Goal: Task Accomplishment & Management: Use online tool/utility

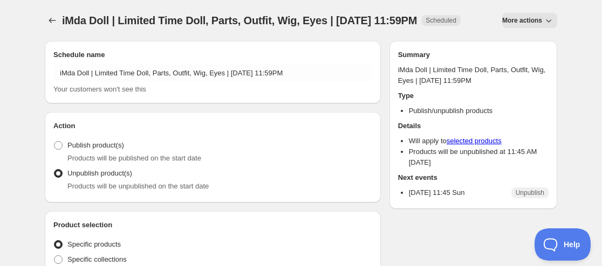
scroll to position [162, 0]
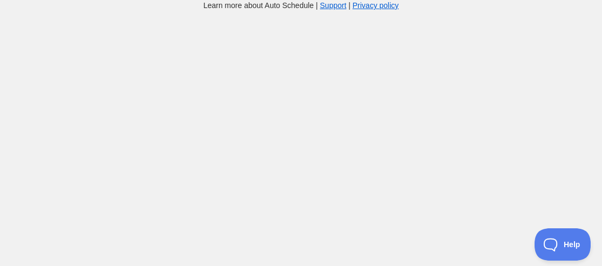
scroll to position [11, 0]
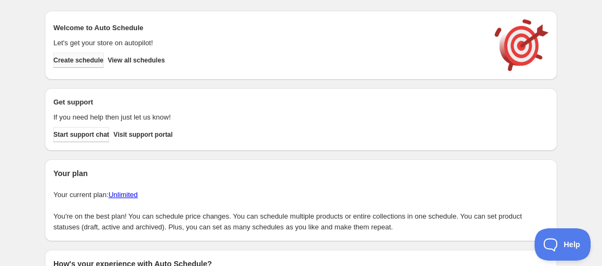
click at [79, 59] on span "Create schedule" at bounding box center [78, 60] width 50 height 9
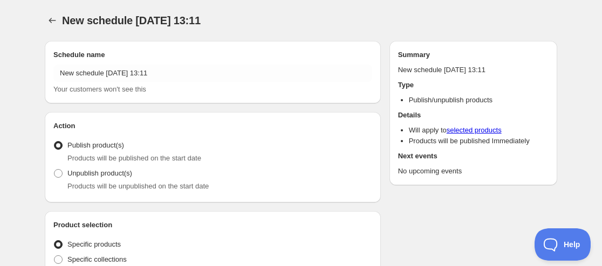
radio input "true"
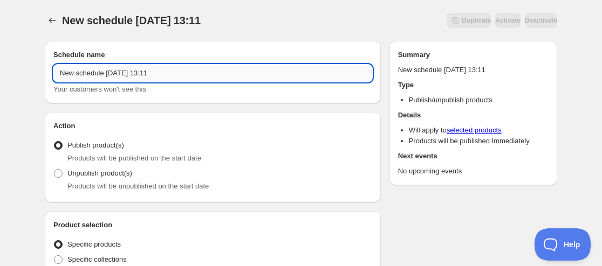
click at [60, 74] on input "New schedule [DATE] 13:11" at bounding box center [212, 73] width 319 height 17
paste input "Rifuya SP [Limited Time Discount]"
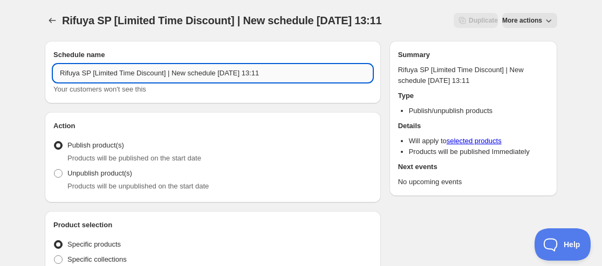
click at [59, 75] on input "Rifuya SP [Limited Time Discount] | New schedule [DATE] 13:11" at bounding box center [212, 73] width 319 height 17
paste input "Plastic doll"
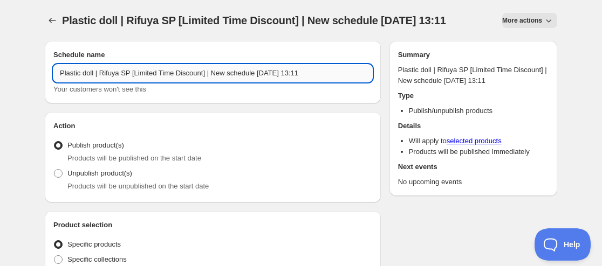
drag, startPoint x: 208, startPoint y: 71, endPoint x: 273, endPoint y: 70, distance: 65.3
click at [273, 70] on input "Plastic doll | Rifuya SP [Limited Time Discount] | New schedule [DATE] 13:11" at bounding box center [212, 73] width 319 height 17
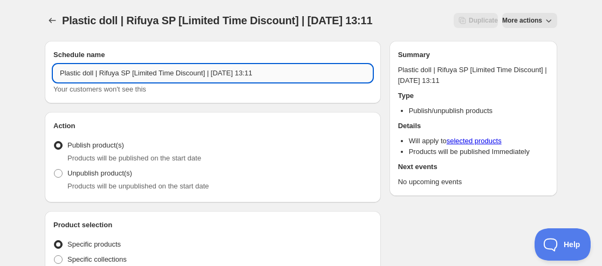
drag, startPoint x: 263, startPoint y: 78, endPoint x: 291, endPoint y: 78, distance: 28.0
click at [291, 78] on input "Plastic doll | Rifuya SP [Limited Time Discount] | [DATE] 13:11" at bounding box center [212, 73] width 319 height 17
type input "Plastic doll | Rifuya SP [Limited Time Discount] | [DATE] 09:00AM"
click at [153, 167] on div "Unpublish product(s) Products will be unpublished on the start date" at bounding box center [212, 179] width 319 height 26
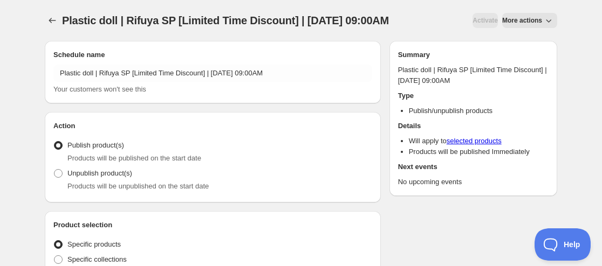
click at [109, 187] on span "Products will be unpublished on the start date" at bounding box center [137, 186] width 141 height 8
click at [106, 180] on label "Unpublish product(s)" at bounding box center [92, 173] width 79 height 15
click at [54, 170] on input "Unpublish product(s)" at bounding box center [54, 169] width 1 height 1
radio input "true"
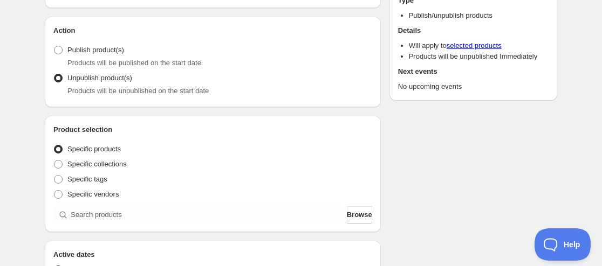
scroll to position [108, 0]
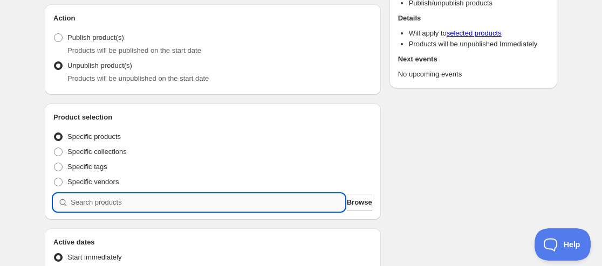
click at [133, 206] on input "search" at bounding box center [208, 202] width 274 height 17
paste input "9231485927667"
type input "9231485927667"
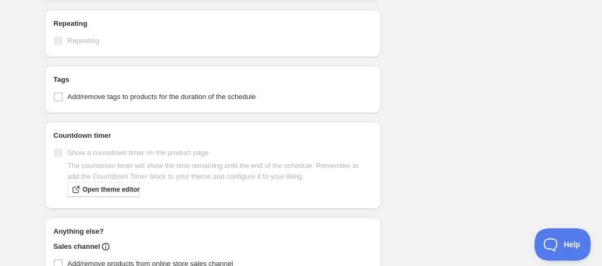
scroll to position [377, 0]
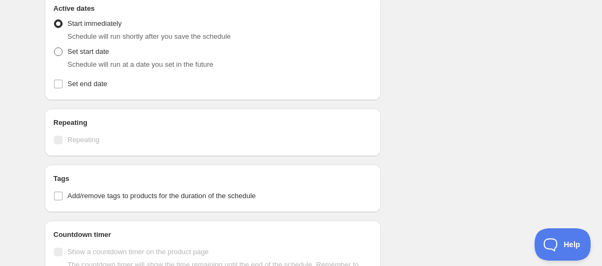
click at [68, 56] on span "Set start date" at bounding box center [88, 51] width 42 height 8
click at [54, 48] on input "Set start date" at bounding box center [54, 47] width 1 height 1
radio input "true"
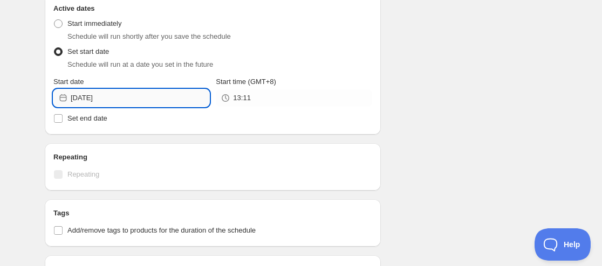
click at [103, 101] on input "[DATE]" at bounding box center [140, 98] width 139 height 17
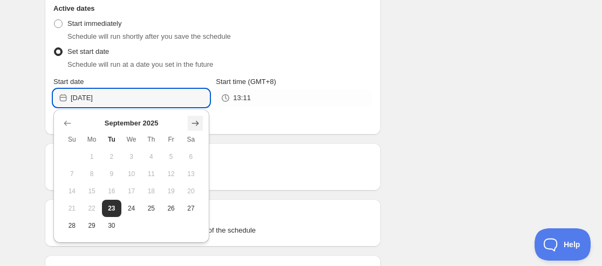
click at [195, 122] on icon "Show next month, October 2025" at bounding box center [195, 123] width 11 height 11
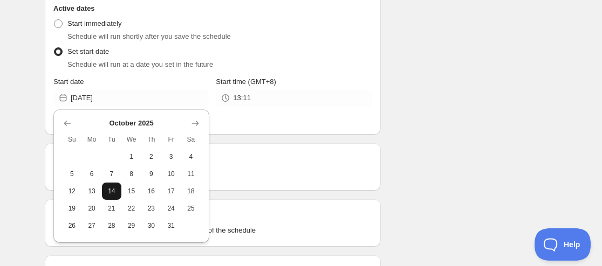
click at [107, 188] on span "14" at bounding box center [111, 191] width 11 height 9
type input "[DATE]"
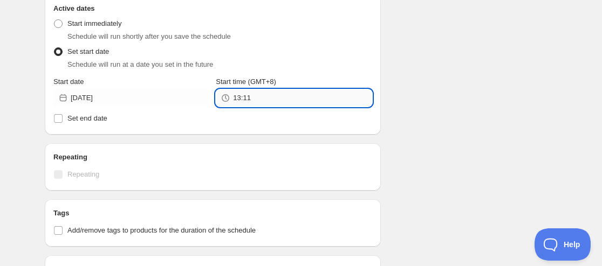
click at [244, 103] on input "13:11" at bounding box center [302, 98] width 139 height 17
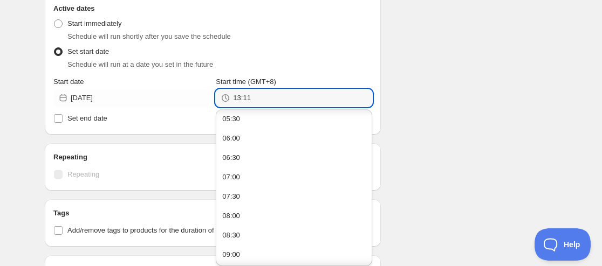
scroll to position [270, 0]
click at [251, 206] on button "09:00" at bounding box center [293, 201] width 149 height 17
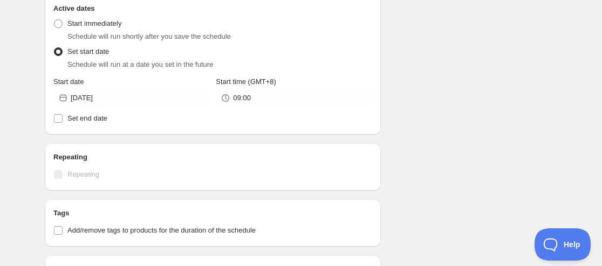
type input "09:00"
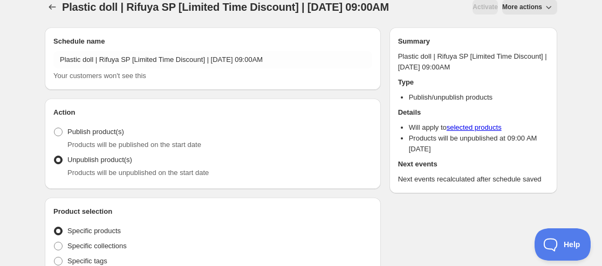
scroll to position [0, 0]
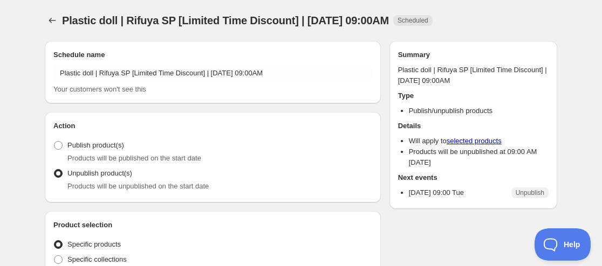
radio input "true"
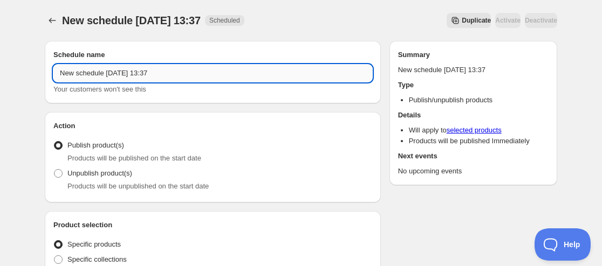
click at [57, 72] on input "New schedule [DATE] 13:37" at bounding box center [212, 73] width 319 height 17
paste input "[PERSON_NAME] Studio"
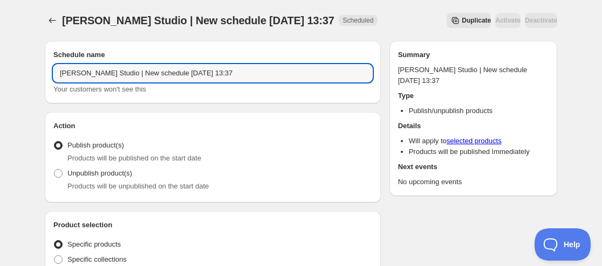
paste input "[PERSON_NAME]"
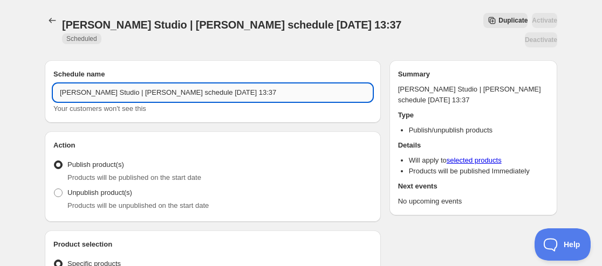
click at [127, 84] on input "[PERSON_NAME] Studio | [PERSON_NAME] schedule [DATE] 13:37" at bounding box center [212, 92] width 319 height 17
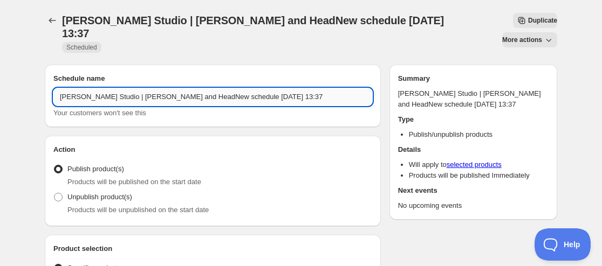
paste input "[PERSON_NAME]"
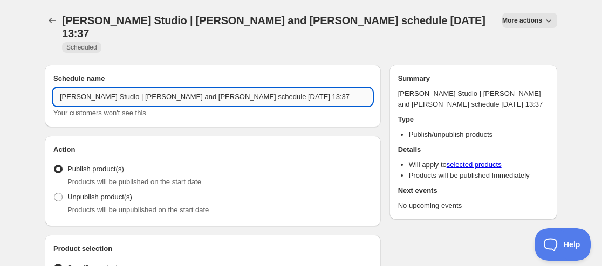
click at [173, 88] on input "[PERSON_NAME] Studio | [PERSON_NAME] and [PERSON_NAME] schedule [DATE] 13:37" at bounding box center [212, 96] width 319 height 17
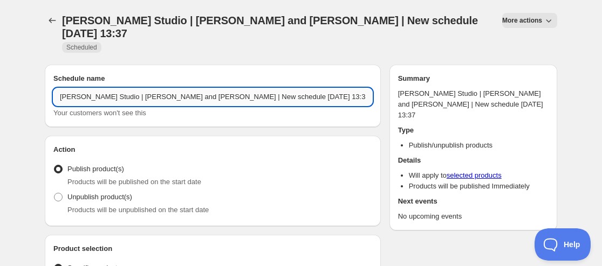
drag, startPoint x: 178, startPoint y: 75, endPoint x: 244, endPoint y: 68, distance: 65.6
click at [244, 88] on input "[PERSON_NAME] Studio | [PERSON_NAME] and [PERSON_NAME] | New schedule [DATE] 13…" at bounding box center [212, 96] width 319 height 17
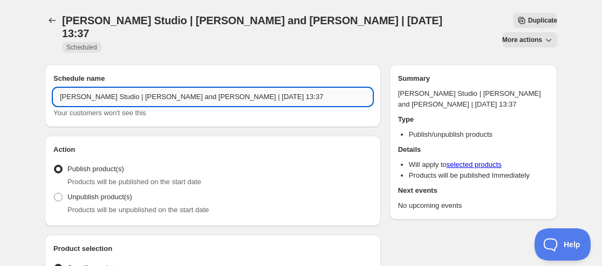
click at [235, 88] on input "[PERSON_NAME] Studio | [PERSON_NAME] and [PERSON_NAME] | [DATE] 13:37" at bounding box center [212, 96] width 319 height 17
drag, startPoint x: 232, startPoint y: 77, endPoint x: 316, endPoint y: 75, distance: 84.1
click at [315, 88] on input "[PERSON_NAME] Studio | [PERSON_NAME] and [PERSON_NAME] | [DATE] 13:37" at bounding box center [212, 96] width 319 height 17
type input "[PERSON_NAME] Studio | [PERSON_NAME] and [PERSON_NAME] | [DATE] 09:00AM"
click at [126, 193] on span "Unpublish product(s)" at bounding box center [99, 197] width 65 height 8
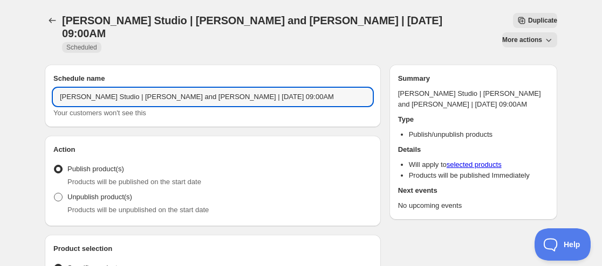
click at [54, 193] on input "Unpublish product(s)" at bounding box center [54, 193] width 1 height 1
radio input "true"
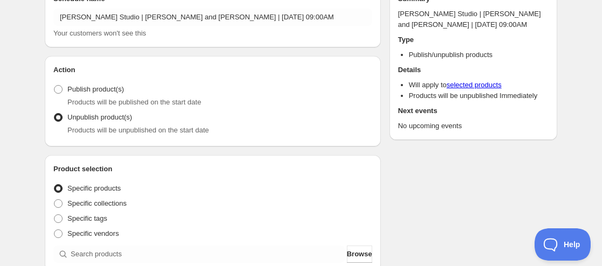
scroll to position [108, 0]
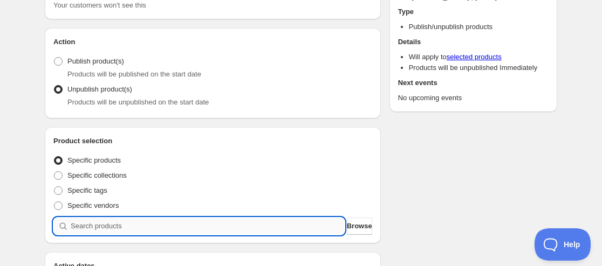
click at [140, 218] on input "search" at bounding box center [208, 226] width 274 height 17
paste input "9175451369715"
type input "9175451369715"
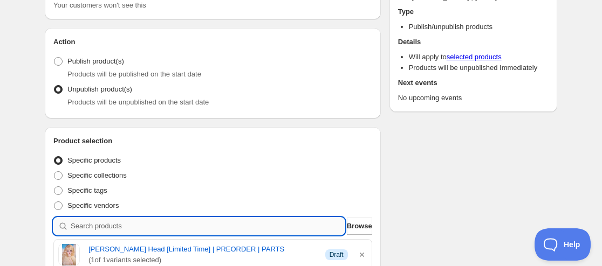
click at [115, 218] on input "search" at bounding box center [208, 226] width 274 height 17
paste input "9175457399027"
type input "9175457399027"
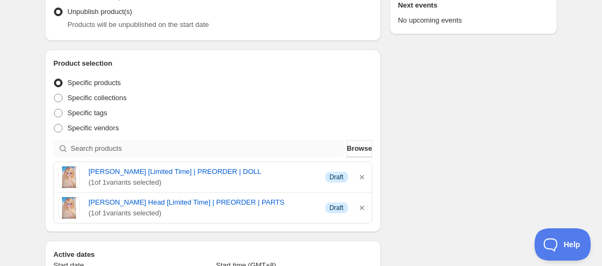
scroll to position [270, 0]
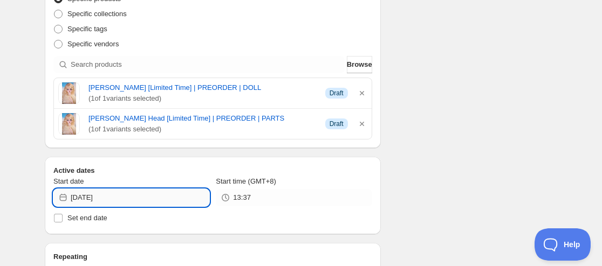
click at [94, 189] on input "[DATE]" at bounding box center [140, 197] width 139 height 17
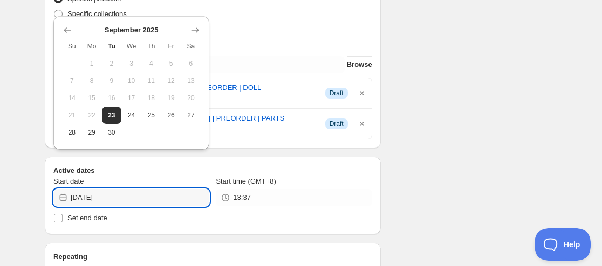
click at [451, 172] on div "Schedule name [PERSON_NAME] Studio | [PERSON_NAME] and [PERSON_NAME] Head | [DA…" at bounding box center [296, 188] width 521 height 804
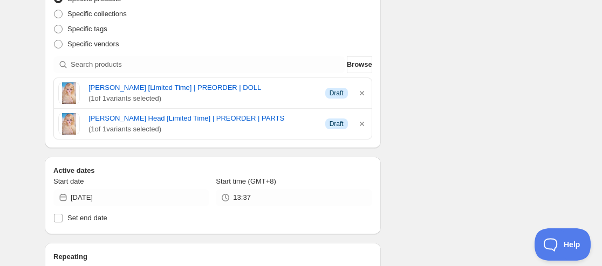
scroll to position [324, 0]
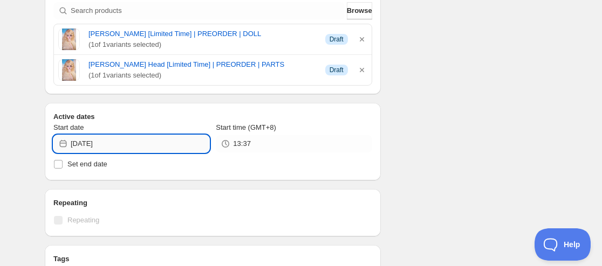
click at [94, 135] on input "[DATE]" at bounding box center [140, 143] width 139 height 17
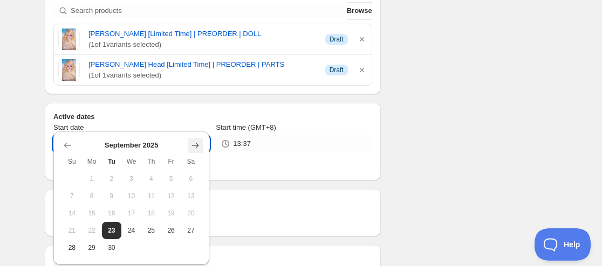
click at [195, 143] on icon "Show next month, October 2025" at bounding box center [195, 145] width 11 height 11
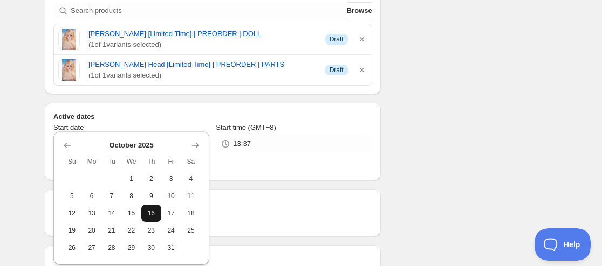
click at [152, 211] on span "16" at bounding box center [151, 213] width 11 height 9
type input "[DATE]"
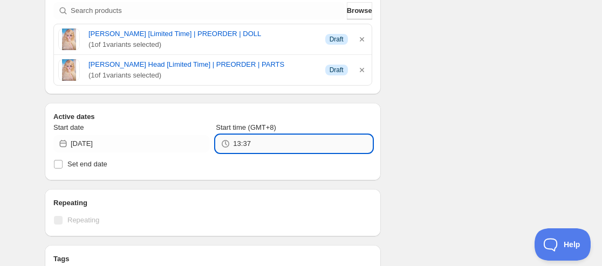
click at [245, 135] on input "13:37" at bounding box center [302, 143] width 139 height 17
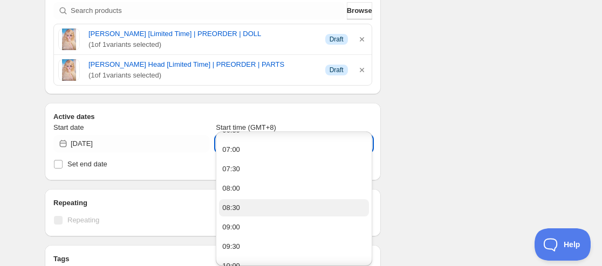
scroll to position [270, 0]
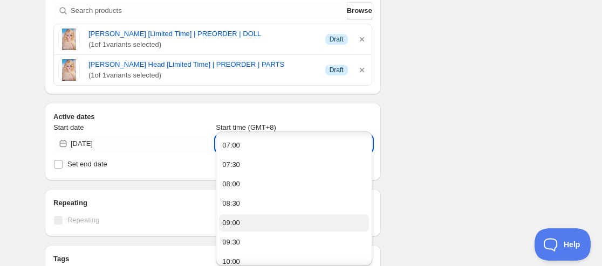
click at [243, 222] on button "09:00" at bounding box center [293, 223] width 149 height 17
type input "09:00"
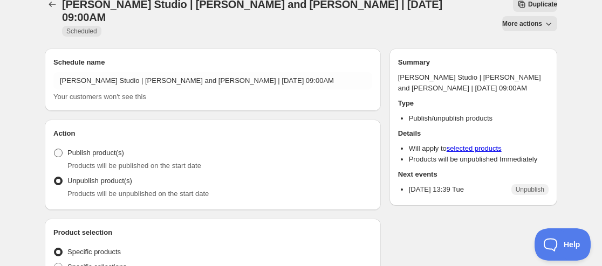
scroll to position [0, 0]
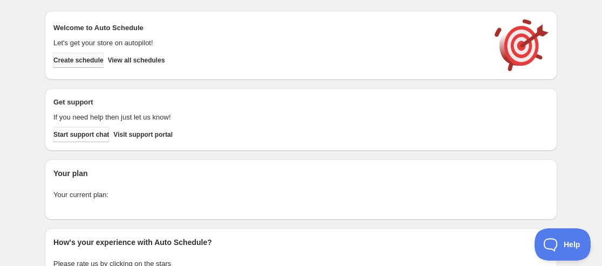
click at [84, 59] on span "Create schedule" at bounding box center [78, 60] width 50 height 9
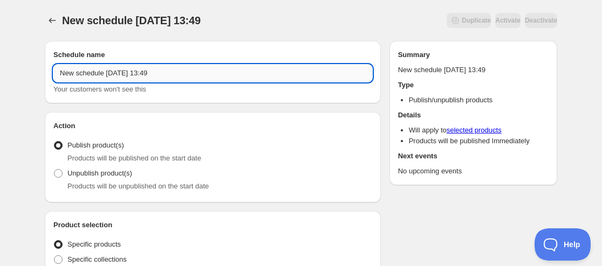
click at [59, 68] on input "New schedule [DATE] 13:49" at bounding box center [212, 73] width 319 height 17
paste input "SADOL"
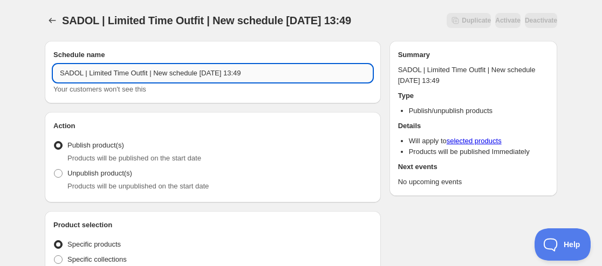
drag, startPoint x: 155, startPoint y: 73, endPoint x: 218, endPoint y: 68, distance: 63.3
click at [218, 68] on input "SADOL | Limited Time Outfit | New schedule [DATE] 13:49" at bounding box center [212, 73] width 319 height 17
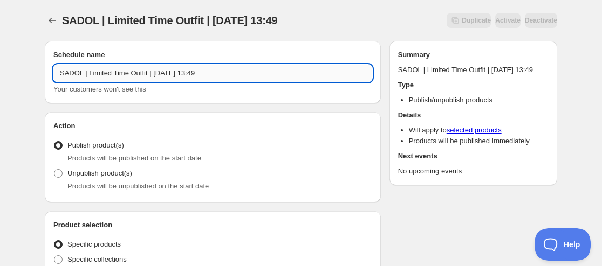
drag, startPoint x: 207, startPoint y: 73, endPoint x: 365, endPoint y: 71, distance: 158.0
click at [365, 71] on input "SADOL | Limited Time Outfit | [DATE] 13:49" at bounding box center [212, 73] width 319 height 17
type input "SADOL | Limited Time Outfit | [DATE] 09:00AM"
click at [118, 189] on span "Products will be unpublished on the start date" at bounding box center [137, 186] width 141 height 8
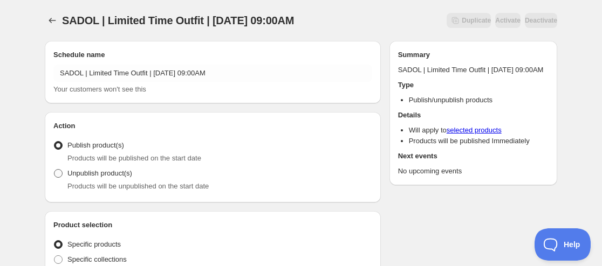
click at [106, 178] on span "Unpublish product(s)" at bounding box center [99, 173] width 65 height 11
click at [54, 170] on input "Unpublish product(s)" at bounding box center [54, 169] width 1 height 1
radio input "true"
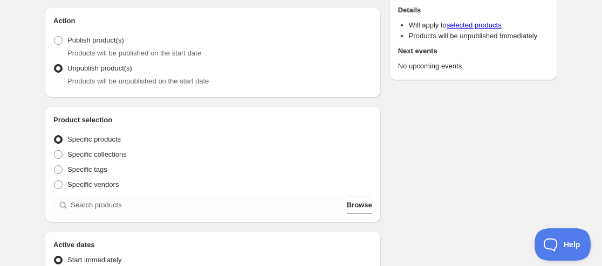
scroll to position [108, 0]
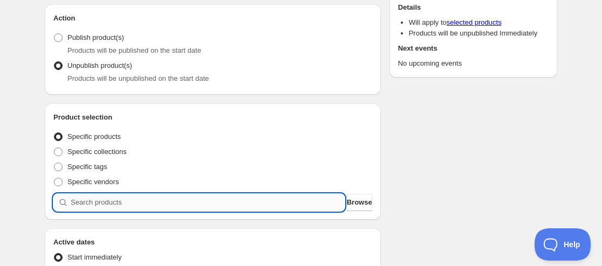
click at [77, 208] on input "search" at bounding box center [208, 202] width 274 height 17
paste input "9216897712371"
type input "9216897712371"
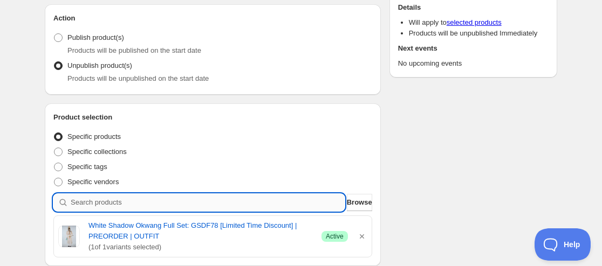
click at [86, 196] on input "search" at bounding box center [208, 202] width 274 height 17
paste input "9216903905523"
type input "9216903905523"
click at [85, 205] on input "search" at bounding box center [208, 202] width 274 height 17
paste input "9216902824179"
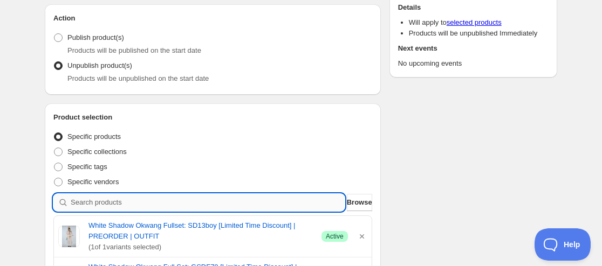
type input "9216902824179"
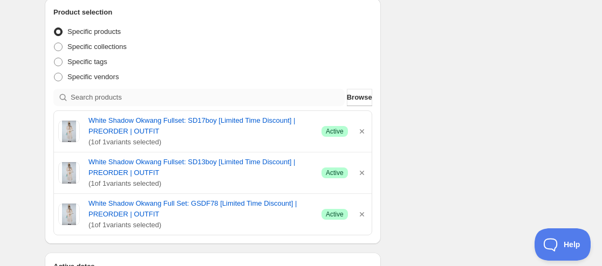
scroll to position [216, 0]
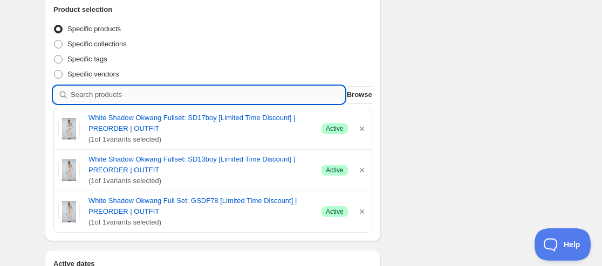
click at [115, 93] on input "search" at bounding box center [208, 94] width 274 height 17
paste input "9216901873907"
type input "9216901873907"
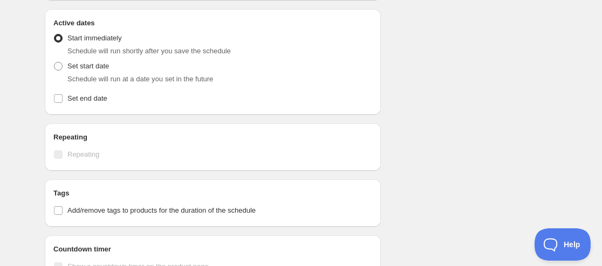
scroll to position [485, 0]
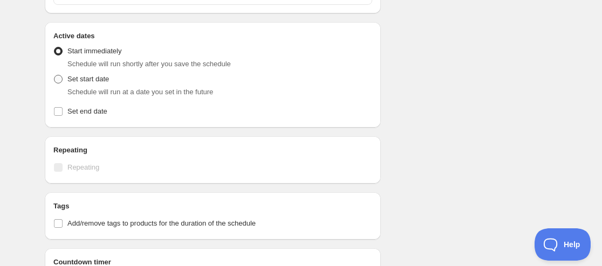
click at [54, 81] on span at bounding box center [58, 79] width 9 height 9
click at [54, 75] on input "Set start date" at bounding box center [54, 75] width 1 height 1
radio input "true"
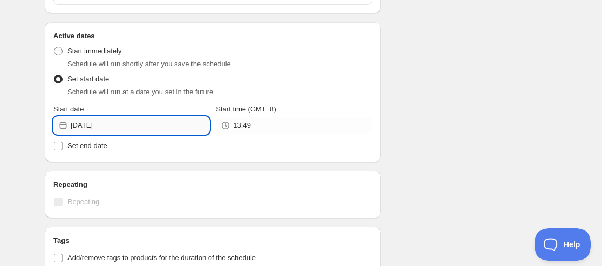
click at [86, 129] on input "[DATE]" at bounding box center [140, 125] width 139 height 17
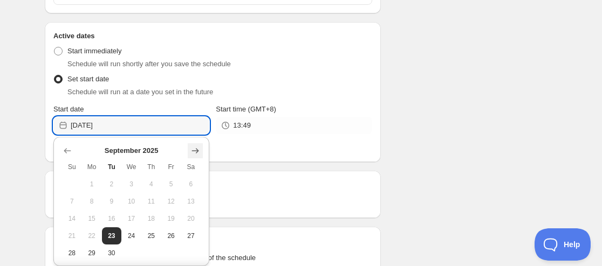
click at [190, 149] on icon "Show next month, October 2025" at bounding box center [195, 151] width 11 height 11
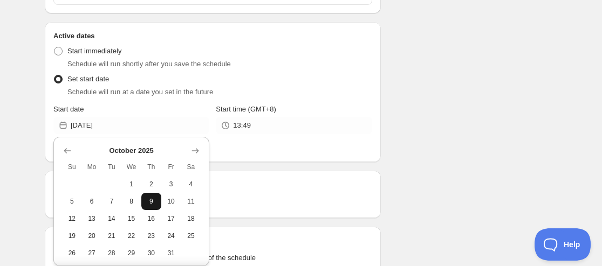
click at [150, 204] on span "9" at bounding box center [151, 201] width 11 height 9
type input "[DATE]"
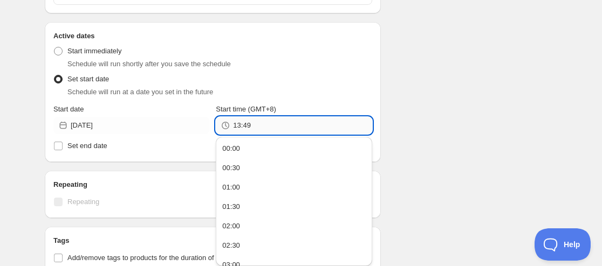
click at [238, 125] on input "13:49" at bounding box center [302, 125] width 139 height 17
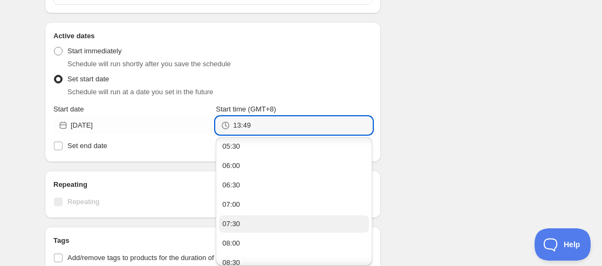
scroll to position [270, 0]
click at [250, 225] on button "09:00" at bounding box center [293, 228] width 149 height 17
type input "09:00"
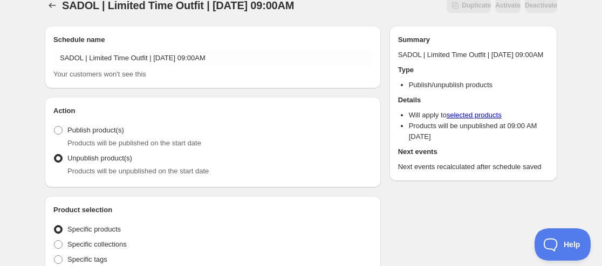
scroll to position [0, 0]
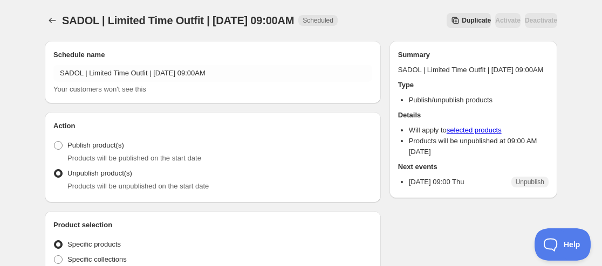
type input "New schedule [DATE] 13:49"
type input "[DATE]"
type input "13:49"
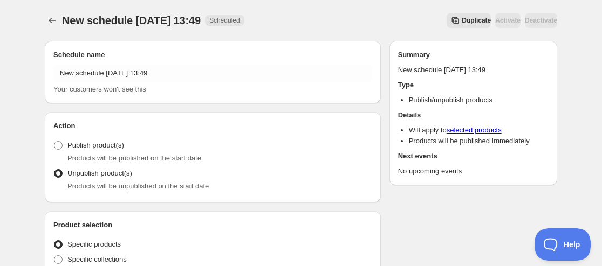
radio input "true"
type input "New schedule [DATE] 13:56"
type input "13:56"
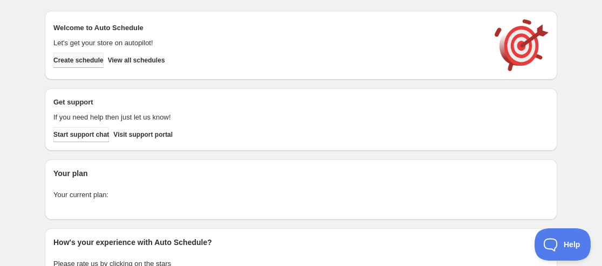
click at [85, 62] on span "Create schedule" at bounding box center [78, 60] width 50 height 9
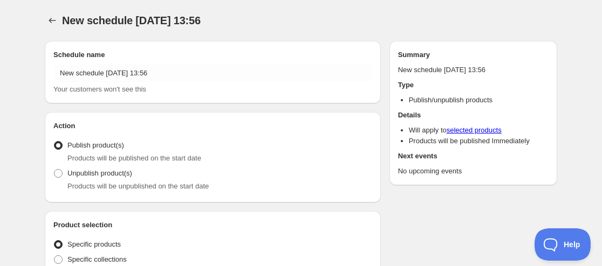
radio input "true"
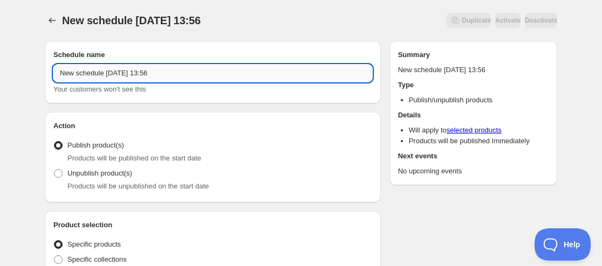
click at [54, 71] on input "New schedule [DATE] 13:56" at bounding box center [212, 73] width 319 height 17
paste input "STT time"
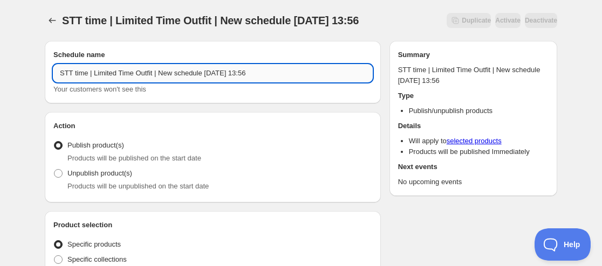
drag, startPoint x: 202, startPoint y: 69, endPoint x: 167, endPoint y: 75, distance: 35.6
click at [167, 75] on input "STT time | Limited Time Outfit | New schedule [DATE] 13:56" at bounding box center [212, 73] width 319 height 17
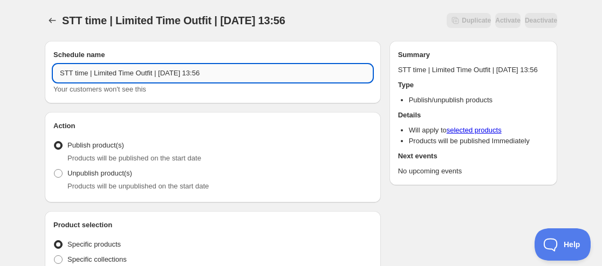
click at [179, 68] on input "STT time | Limited Time Outfit | [DATE] 13:56" at bounding box center [212, 73] width 319 height 17
drag, startPoint x: 201, startPoint y: 73, endPoint x: 226, endPoint y: 72, distance: 25.3
click at [226, 72] on input "STT time | Limited Time Outfit | [DATE] 13:56" at bounding box center [212, 73] width 319 height 17
type input "STT time | Limited Time Outfit | [DATE] 11:59PM"
click at [94, 195] on div "Action Action Publish product(s) Products will be published on the start date U…" at bounding box center [213, 157] width 336 height 91
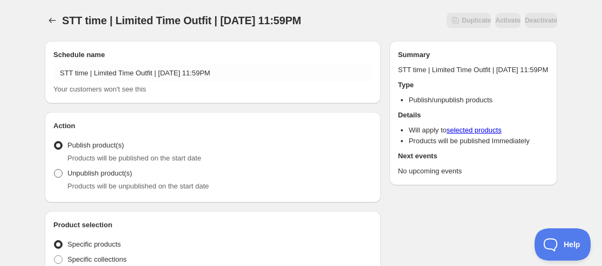
click at [99, 173] on span "Unpublish product(s)" at bounding box center [99, 173] width 65 height 8
click at [54, 170] on input "Unpublish product(s)" at bounding box center [54, 169] width 1 height 1
radio input "true"
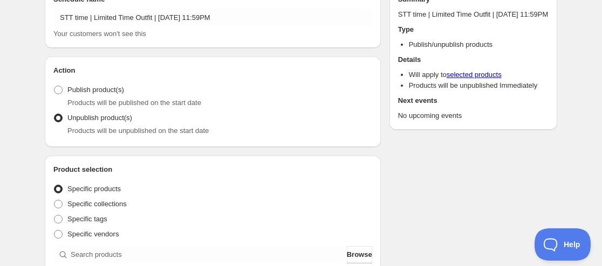
scroll to position [108, 0]
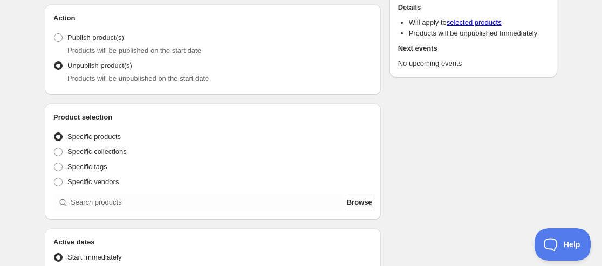
click at [74, 213] on div "Product selection Entity type Specific products Specific collections Specific t…" at bounding box center [213, 162] width 336 height 116
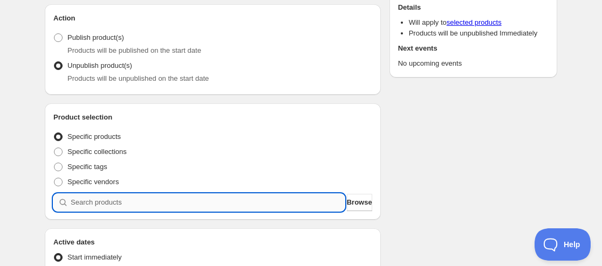
click at [84, 209] on input "search" at bounding box center [208, 202] width 274 height 17
paste input "9216943554803"
type input "9216943554803"
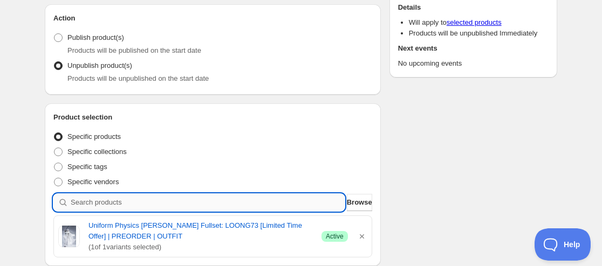
click at [89, 204] on input "search" at bounding box center [208, 202] width 274 height 17
paste input "9216949846259"
type input "9216949846259"
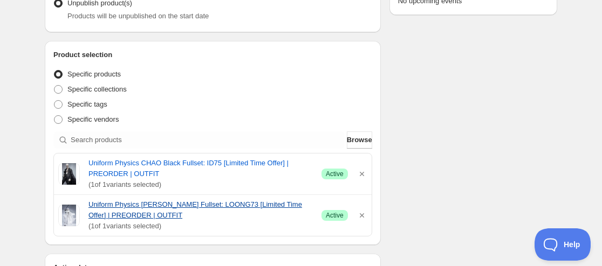
scroll to position [216, 0]
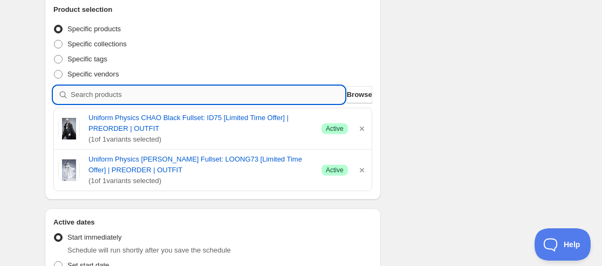
click at [180, 98] on input "search" at bounding box center [208, 94] width 274 height 17
paste input "9216948371699"
type input "9216948371699"
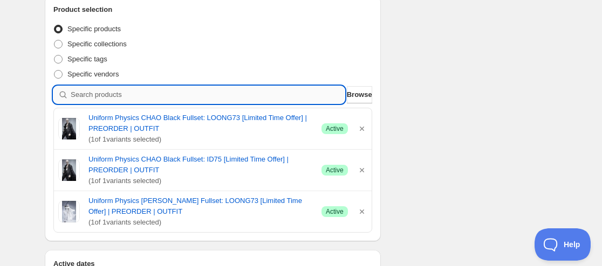
click at [118, 97] on input "search" at bounding box center [208, 94] width 274 height 17
paste input "9216946241779"
type input "9216946241779"
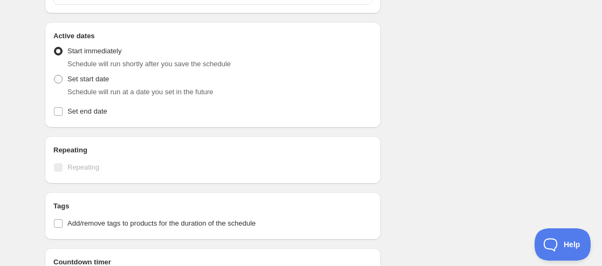
scroll to position [539, 0]
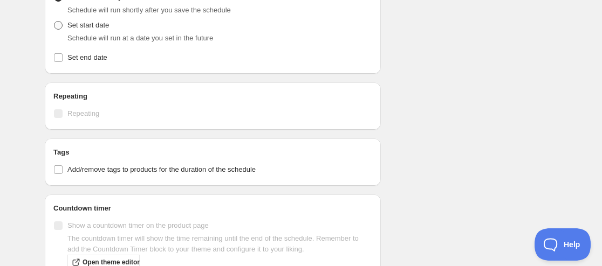
click at [101, 30] on span "Set start date" at bounding box center [88, 25] width 42 height 11
click at [54, 22] on input "Set start date" at bounding box center [54, 21] width 1 height 1
radio input "true"
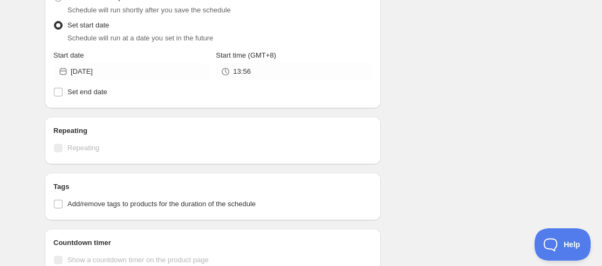
click at [83, 81] on div "Active Date Type Start immediately Schedule will run shortly after you save the…" at bounding box center [212, 44] width 319 height 112
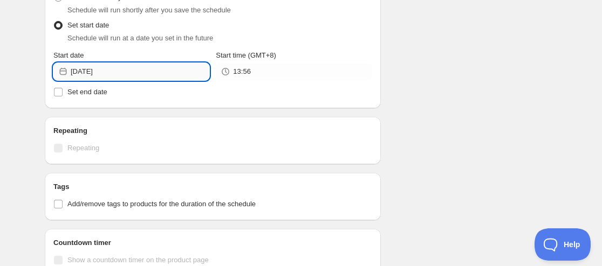
click at [90, 73] on input "[DATE]" at bounding box center [140, 71] width 139 height 17
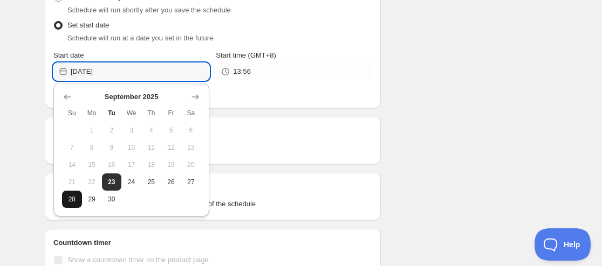
click at [76, 200] on span "28" at bounding box center [71, 199] width 11 height 9
type input "[DATE]"
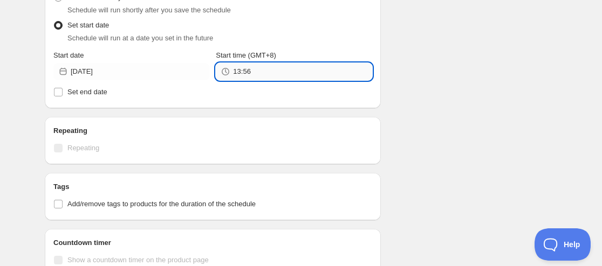
click at [239, 71] on input "13:56" at bounding box center [302, 71] width 139 height 17
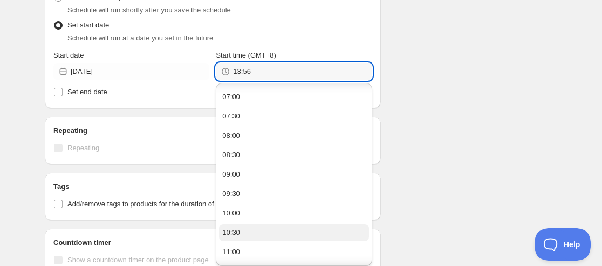
scroll to position [377, 0]
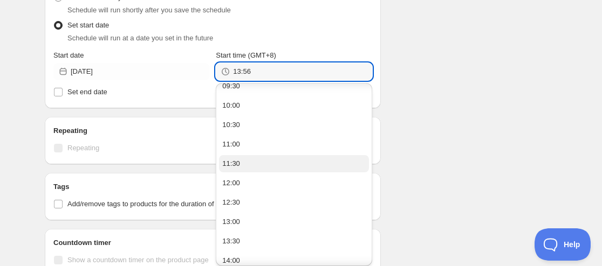
click at [249, 163] on button "11:30" at bounding box center [293, 163] width 149 height 17
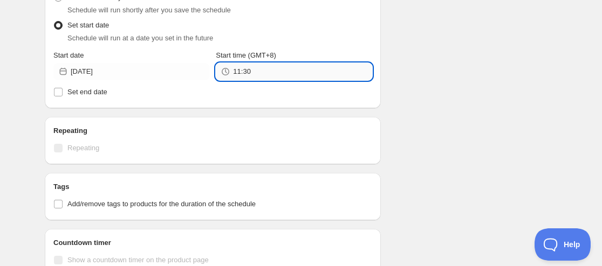
click at [255, 78] on input "11:30" at bounding box center [302, 71] width 139 height 17
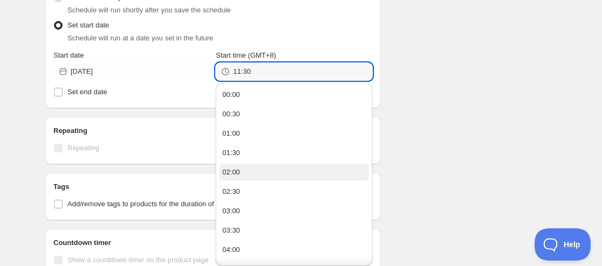
click at [251, 169] on button "02:00" at bounding box center [293, 172] width 149 height 17
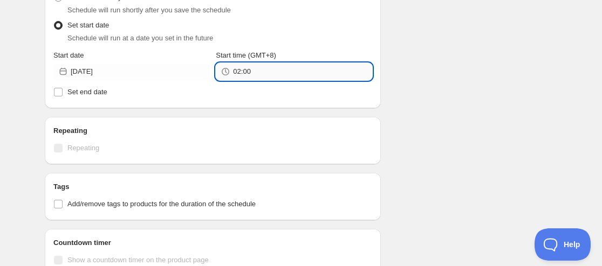
click at [248, 66] on input "02:00" at bounding box center [302, 71] width 139 height 17
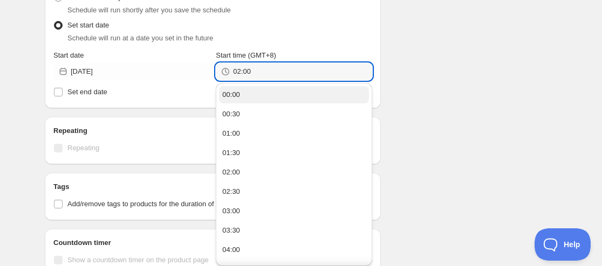
click at [254, 91] on button "00:00" at bounding box center [293, 94] width 149 height 17
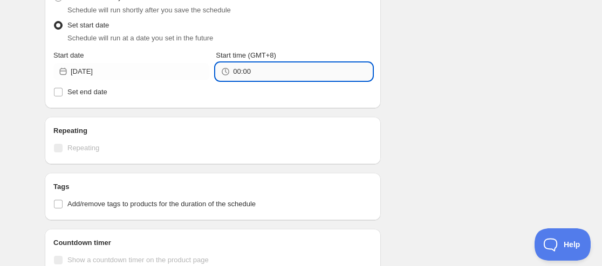
click at [257, 63] on input "00:00" at bounding box center [302, 71] width 139 height 17
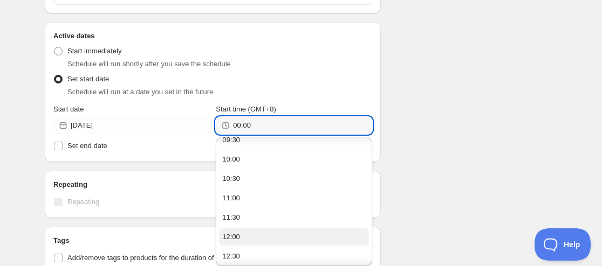
click at [243, 237] on button "12:00" at bounding box center [293, 237] width 149 height 17
type input "12:00"
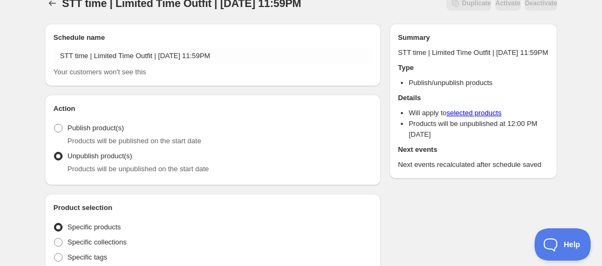
scroll to position [0, 0]
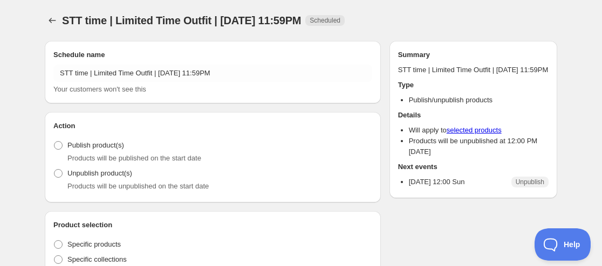
type input "STT time | Limited Time Outfit | [DATE] 11:59PM"
type input "[DATE]"
type input "12:00"
radio input "true"
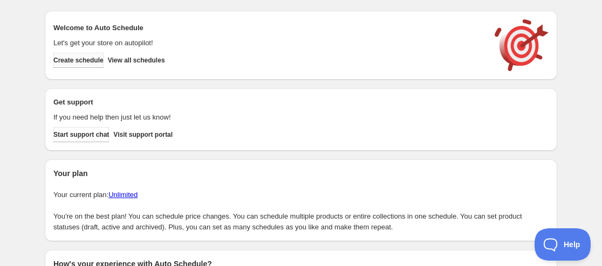
click at [83, 58] on span "Create schedule" at bounding box center [78, 60] width 50 height 9
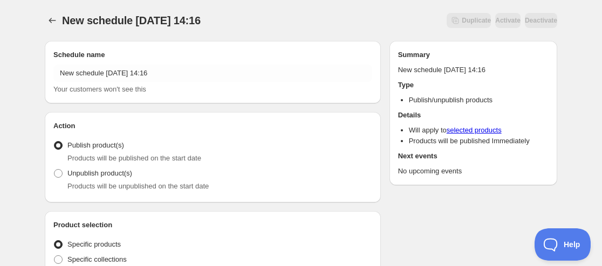
radio input "true"
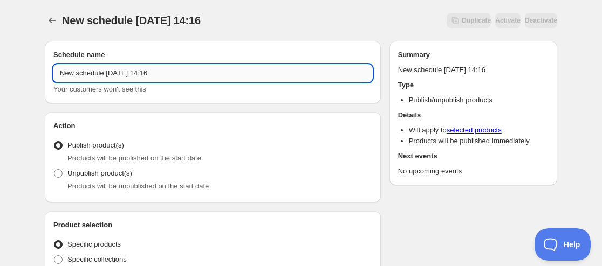
click at [59, 77] on input "New schedule [DATE] 14:16" at bounding box center [212, 73] width 319 height 17
paste input "Arrogant master"
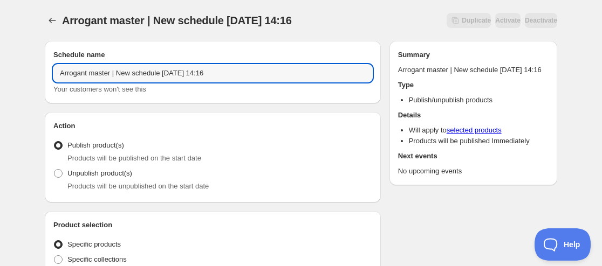
paste input "Sumia"
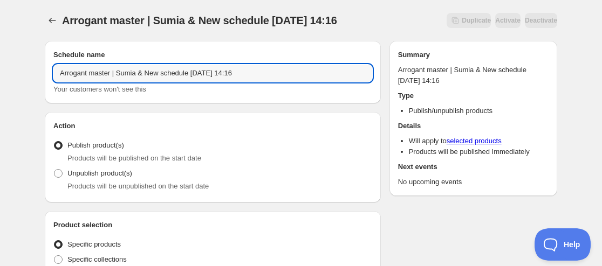
paste input "Sumia Head"
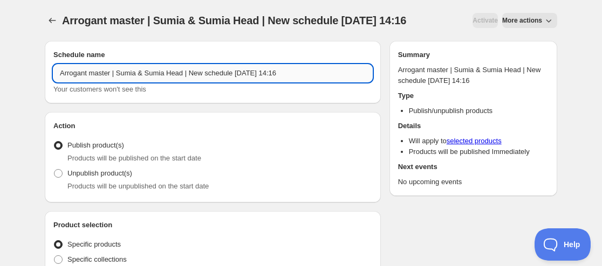
click at [235, 74] on input "Arrogant master | Sumia & Sumia Head | New schedule [DATE] 14:16" at bounding box center [212, 73] width 319 height 17
drag, startPoint x: 232, startPoint y: 77, endPoint x: 186, endPoint y: 77, distance: 46.4
click at [186, 77] on input "Arrogant master | Sumia & Sumia Head | New schedule [DATE] 14:16" at bounding box center [212, 73] width 319 height 17
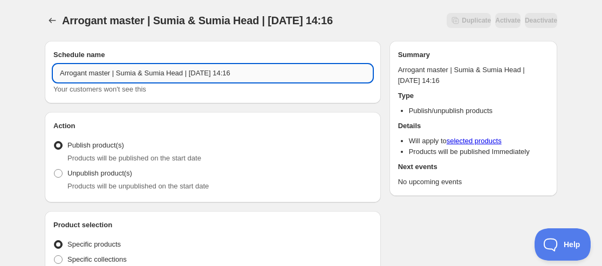
click at [208, 70] on input "Arrogant master | Sumia & Sumia Head | [DATE] 14:16" at bounding box center [212, 73] width 319 height 17
drag, startPoint x: 228, startPoint y: 70, endPoint x: 287, endPoint y: 69, distance: 59.3
click at [287, 70] on input "Arrogant master | Sumia & Sumia Head | [DATE] 14:16" at bounding box center [212, 73] width 319 height 17
type input "Arrogant master | Sumia & Sumia Head | [DATE] 11:59PM"
click at [94, 181] on label "Unpublish product(s)" at bounding box center [92, 173] width 79 height 15
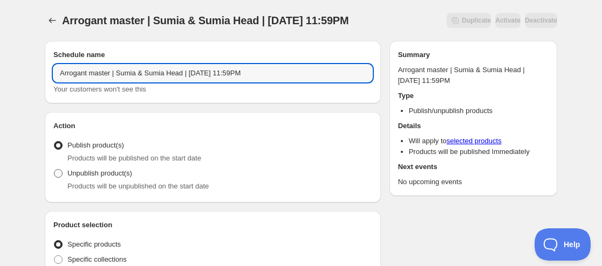
click at [54, 170] on input "Unpublish product(s)" at bounding box center [54, 169] width 1 height 1
radio input "true"
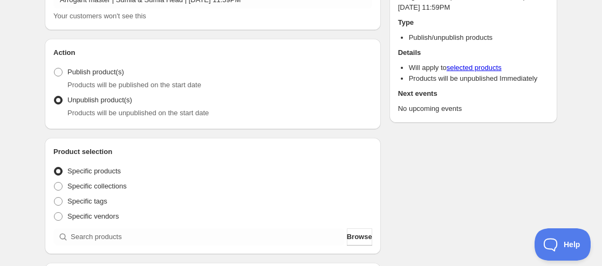
scroll to position [216, 0]
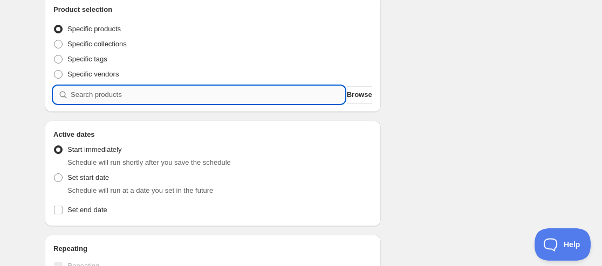
click at [97, 92] on input "search" at bounding box center [208, 94] width 274 height 17
paste input "9222878920947"
type input "9222878920947"
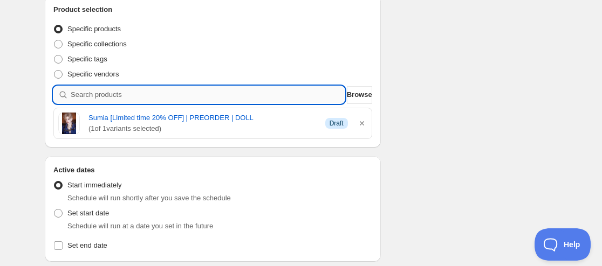
click at [177, 95] on input "search" at bounding box center [208, 94] width 274 height 17
paste input "9222900023539"
type input "9222900023539"
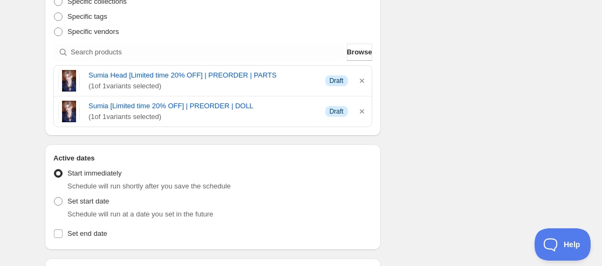
scroll to position [324, 0]
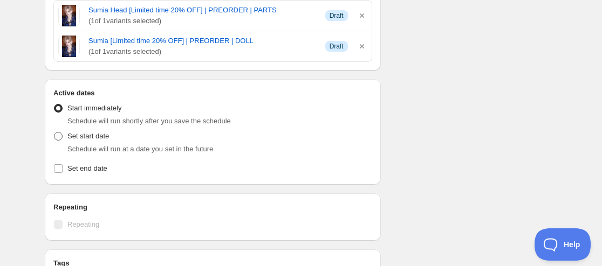
click at [102, 142] on label "Set start date" at bounding box center [81, 136] width 56 height 15
click at [54, 133] on input "Set start date" at bounding box center [54, 132] width 1 height 1
radio input "true"
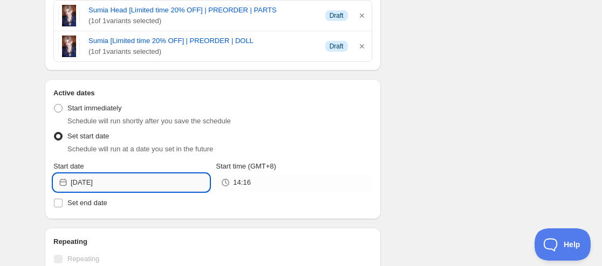
click at [97, 180] on input "[DATE]" at bounding box center [140, 182] width 139 height 17
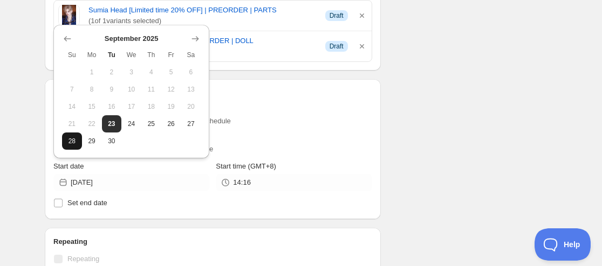
click at [71, 144] on span "28" at bounding box center [71, 141] width 11 height 9
type input "[DATE]"
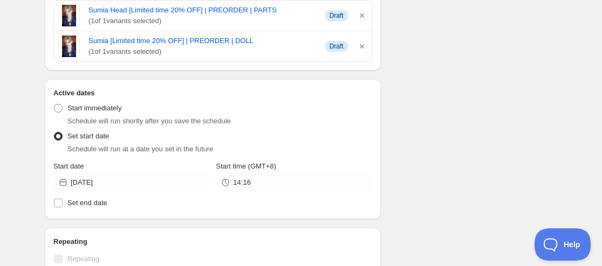
click at [231, 185] on icon at bounding box center [225, 182] width 11 height 11
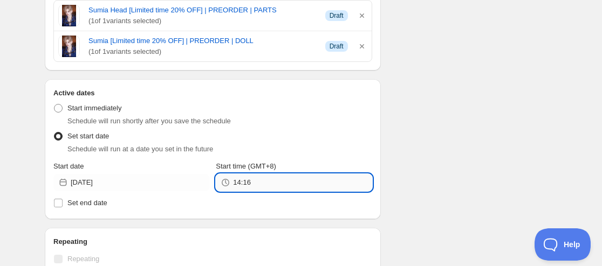
click at [240, 184] on input "14:16" at bounding box center [302, 182] width 139 height 17
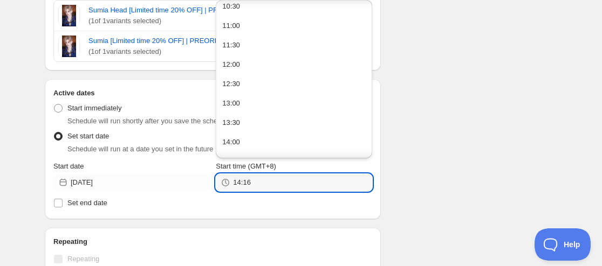
scroll to position [431, 0]
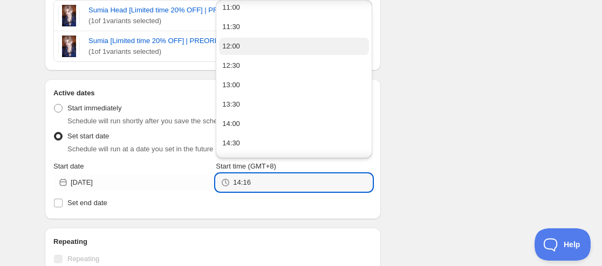
click at [252, 50] on button "12:00" at bounding box center [293, 46] width 149 height 17
type input "12:00"
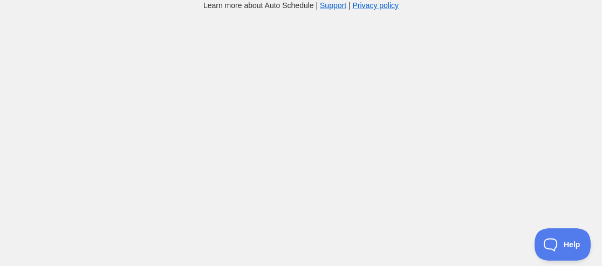
scroll to position [11, 0]
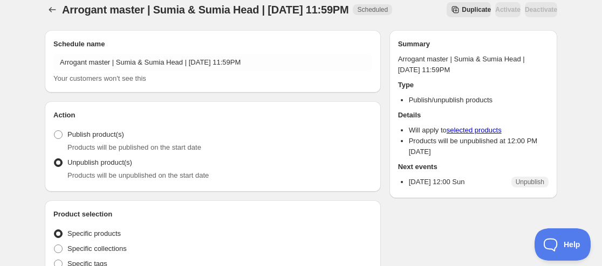
radio input "true"
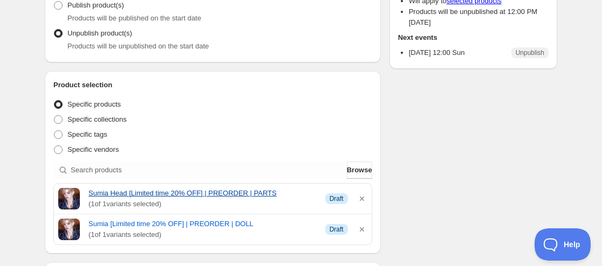
scroll to position [0, 0]
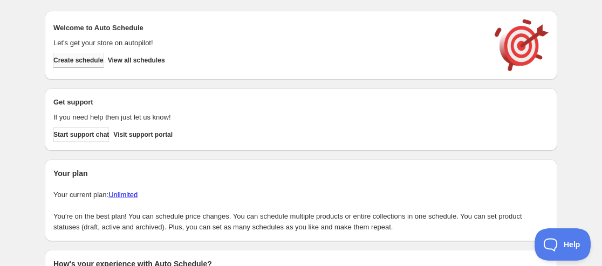
click at [89, 60] on span "Create schedule" at bounding box center [78, 60] width 50 height 9
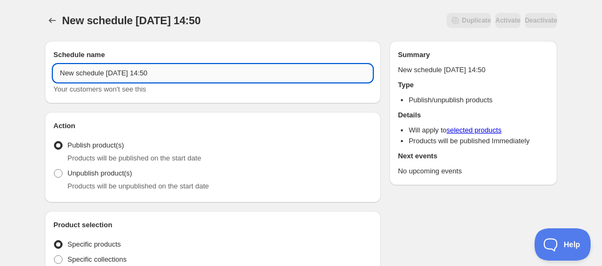
click at [60, 70] on input "New schedule [DATE] 14:50" at bounding box center [212, 73] width 319 height 17
paste input "[MEDICAL_DATA][PERSON_NAME][MEDICAL_DATA]"
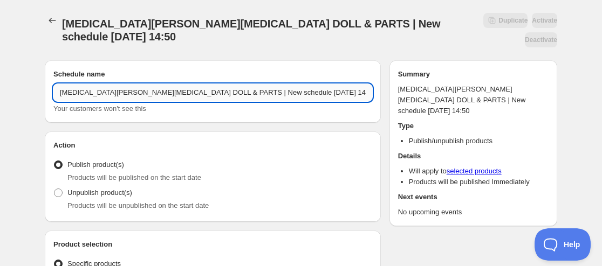
click at [58, 84] on input "[MEDICAL_DATA][PERSON_NAME][MEDICAL_DATA] DOLL & PARTS | New schedule [DATE] 14…" at bounding box center [212, 92] width 319 height 17
paste input "Huajing Doll"
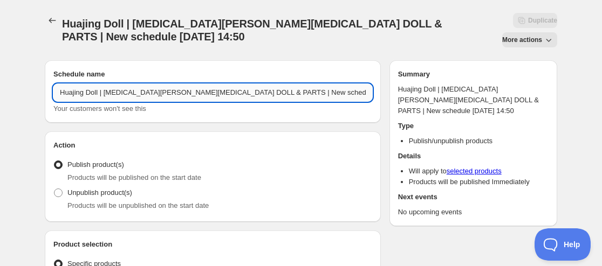
click at [204, 84] on input "Huajing Doll | [MEDICAL_DATA][PERSON_NAME][MEDICAL_DATA] DOLL & PARTS | New sch…" at bounding box center [212, 92] width 319 height 17
drag, startPoint x: 180, startPoint y: 71, endPoint x: 245, endPoint y: 66, distance: 64.9
click at [245, 84] on input "Huajing Doll | [MEDICAL_DATA][PERSON_NAME][MEDICAL_DATA] DOLL & PARTS | New sch…" at bounding box center [212, 92] width 319 height 17
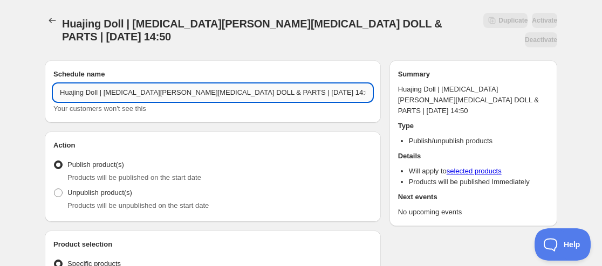
drag, startPoint x: 234, startPoint y: 77, endPoint x: 287, endPoint y: 73, distance: 53.5
click at [287, 84] on input "Huajing Doll | [MEDICAL_DATA][PERSON_NAME][MEDICAL_DATA] DOLL & PARTS | [DATE] …" at bounding box center [212, 92] width 319 height 17
type input "Huajing Doll | [MEDICAL_DATA][PERSON_NAME][MEDICAL_DATA] DOLL & PARTS | [DATE] …"
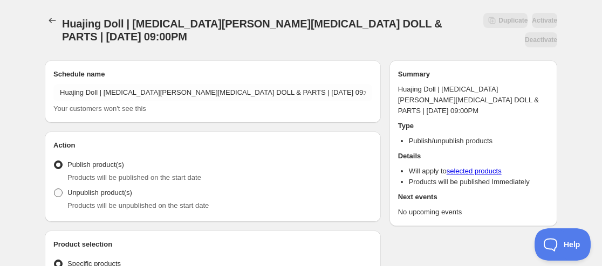
click at [87, 189] on span "Unpublish product(s)" at bounding box center [99, 193] width 65 height 8
click at [54, 189] on input "Unpublish product(s)" at bounding box center [54, 189] width 1 height 1
radio input "true"
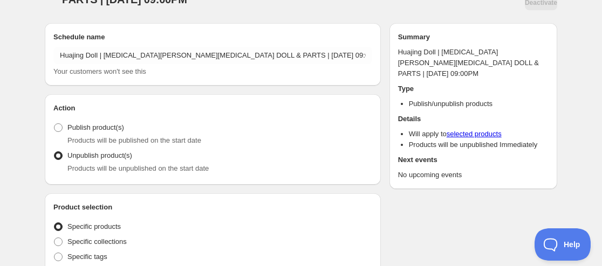
scroll to position [108, 0]
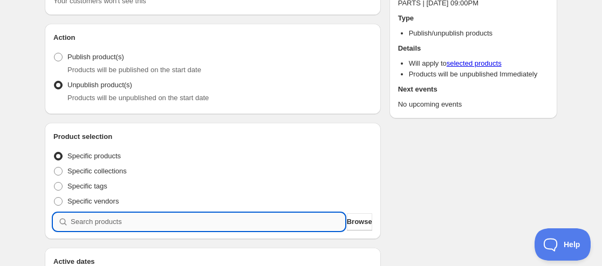
click at [86, 214] on input "search" at bounding box center [208, 222] width 274 height 17
click at [162, 214] on input "search" at bounding box center [208, 222] width 274 height 17
paste input "9225353724147"
type input "9225353724147"
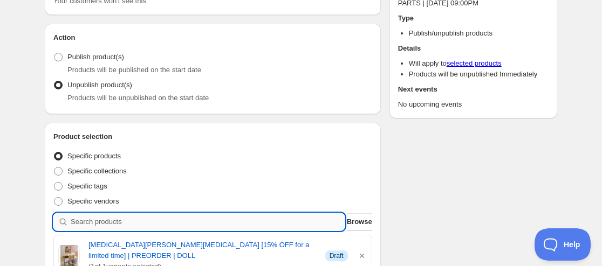
click at [113, 214] on input "search" at bounding box center [208, 222] width 274 height 17
paste input "9225370927347"
type input "9225370927347"
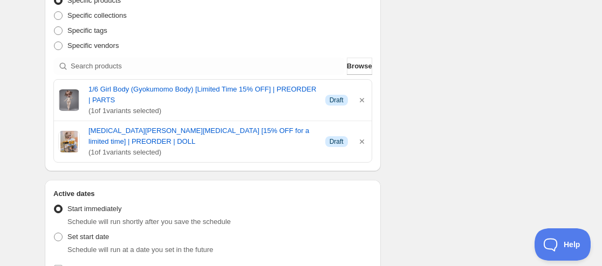
scroll to position [270, 0]
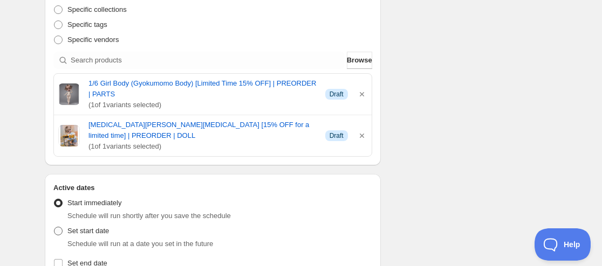
click at [94, 226] on span "Set start date" at bounding box center [88, 231] width 42 height 11
click at [54, 227] on input "Set start date" at bounding box center [54, 227] width 1 height 1
radio input "true"
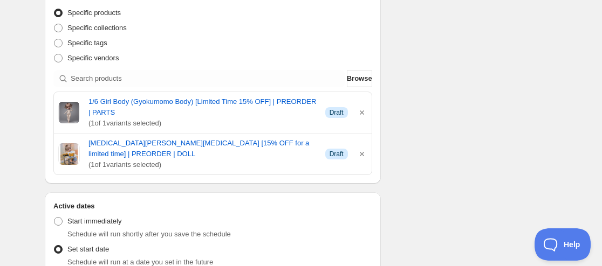
scroll to position [324, 0]
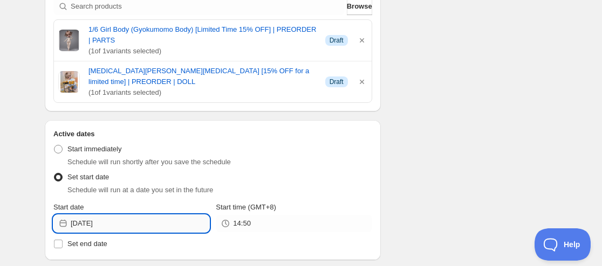
click at [94, 215] on input "[DATE]" at bounding box center [140, 223] width 139 height 17
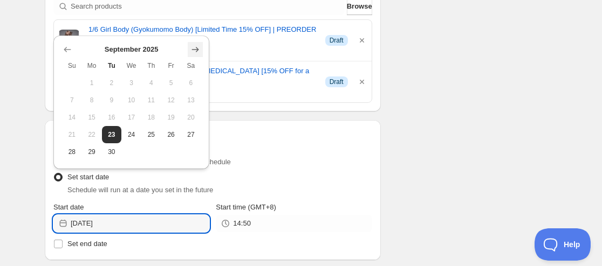
click at [195, 53] on icon "Show next month, October 2025" at bounding box center [195, 49] width 11 height 11
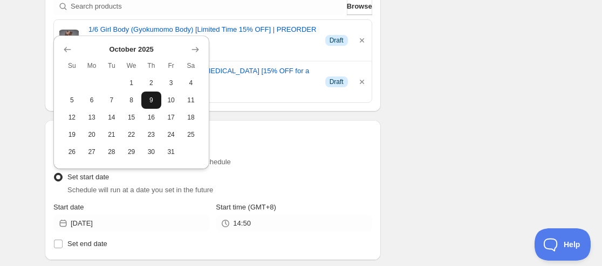
click at [158, 99] on button "9" at bounding box center [151, 100] width 20 height 17
type input "[DATE]"
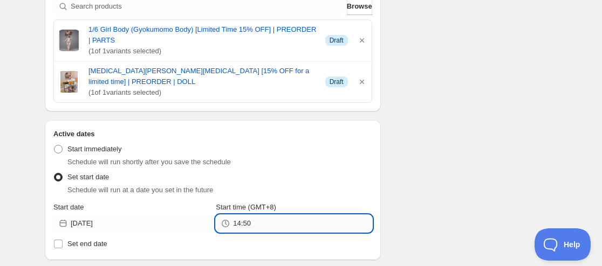
click at [260, 215] on input "14:50" at bounding box center [302, 223] width 139 height 17
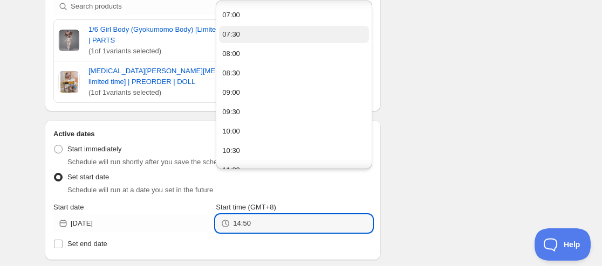
scroll to position [270, 0]
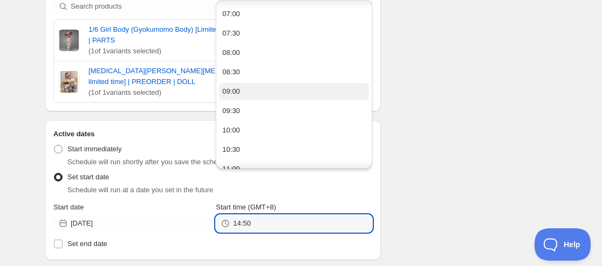
click at [249, 88] on button "09:00" at bounding box center [293, 91] width 149 height 17
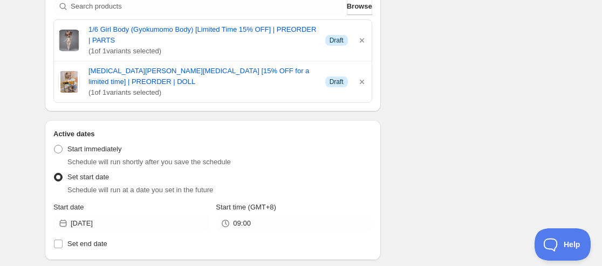
type input "09:00"
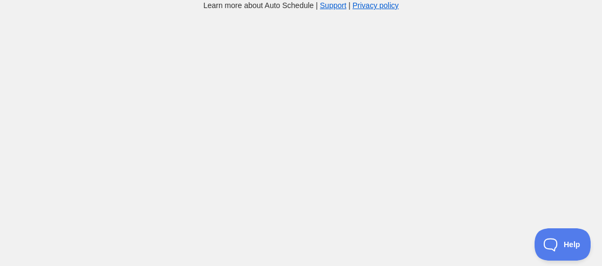
scroll to position [343, 0]
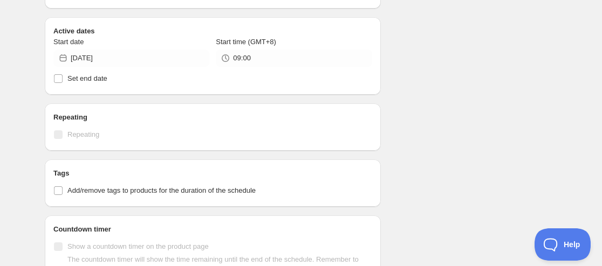
radio input "true"
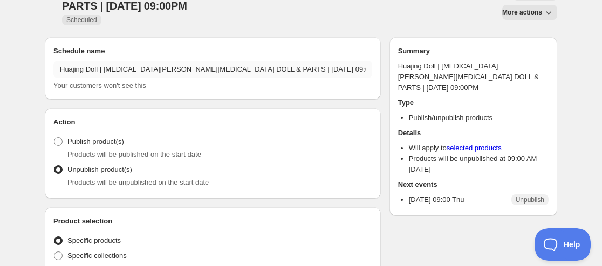
scroll to position [0, 0]
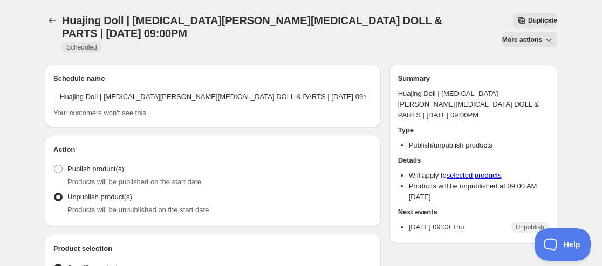
type input "New schedule [DATE] 14:50"
type input "[DATE]"
type input "14:50"
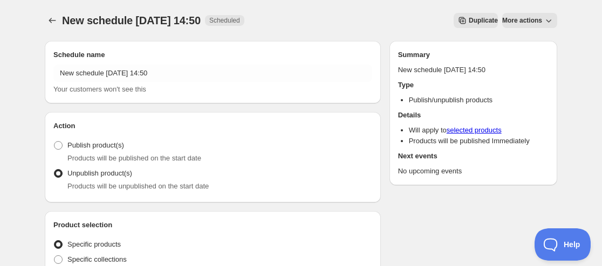
radio input "true"
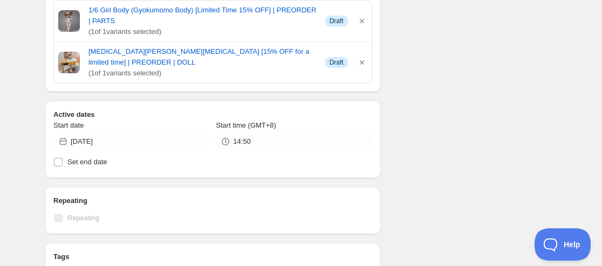
type input "New schedule [DATE] 14:51"
type input "14:51"
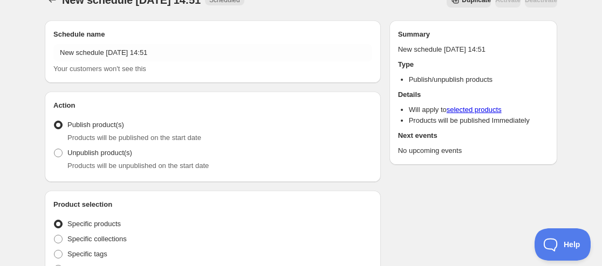
scroll to position [0, 0]
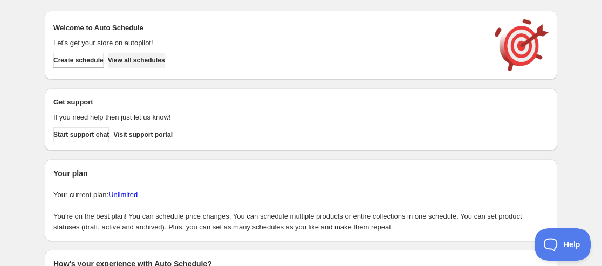
click at [145, 60] on span "View all schedules" at bounding box center [136, 60] width 57 height 9
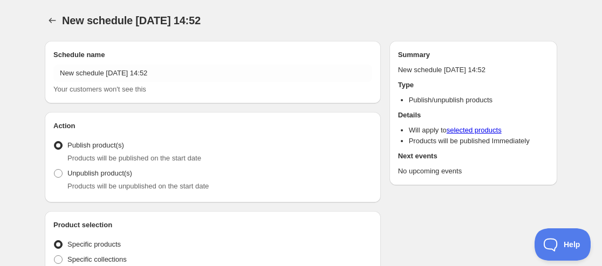
radio input "true"
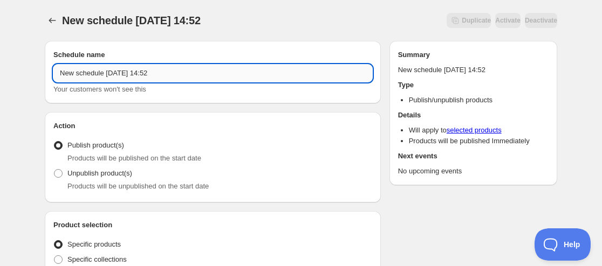
click at [56, 73] on input "New schedule [DATE] 14:52" at bounding box center [212, 73] width 319 height 17
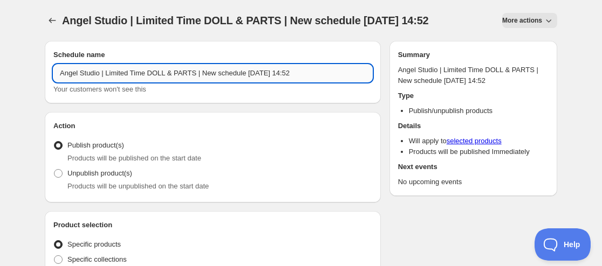
drag, startPoint x: 198, startPoint y: 72, endPoint x: 264, endPoint y: 68, distance: 65.4
click at [264, 68] on input "Angel Studio | Limited Time DOLL & PARTS | New schedule [DATE] 14:52" at bounding box center [212, 73] width 319 height 17
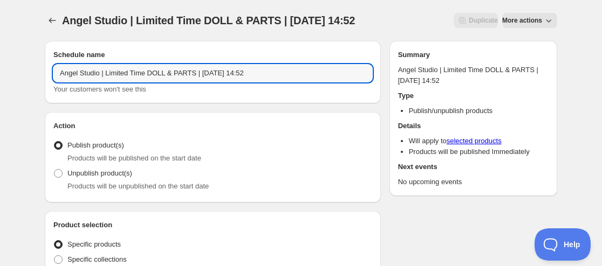
drag, startPoint x: 258, startPoint y: 72, endPoint x: 378, endPoint y: 63, distance: 120.1
click at [377, 63] on div "Schedule name Angel Studio | Limited Time DOLL & PARTS | [DATE] 14:52 Your cust…" at bounding box center [213, 72] width 336 height 63
type input "Angel Studio | Limited Time DOLL & PARTS | [DATE] 09:00PM"
click at [98, 177] on span "Unpublish product(s)" at bounding box center [99, 173] width 65 height 8
click at [54, 170] on input "Unpublish product(s)" at bounding box center [54, 169] width 1 height 1
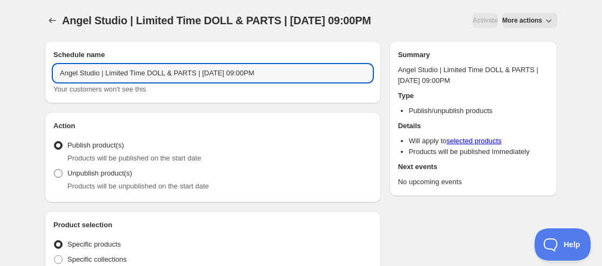
radio input "true"
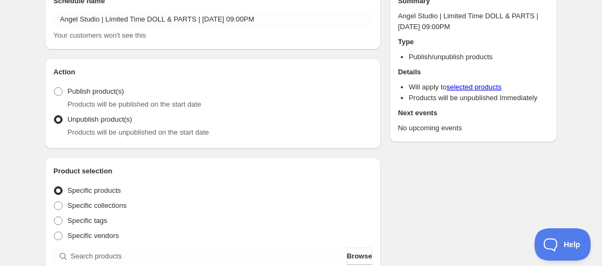
scroll to position [108, 0]
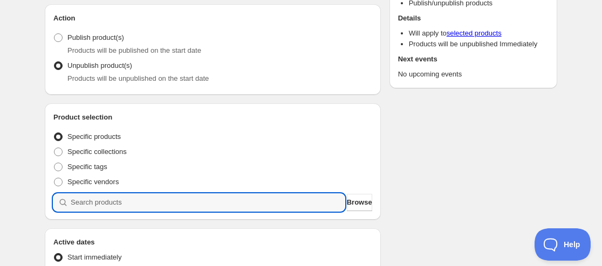
click at [115, 198] on input "search" at bounding box center [208, 202] width 274 height 17
paste input "search"
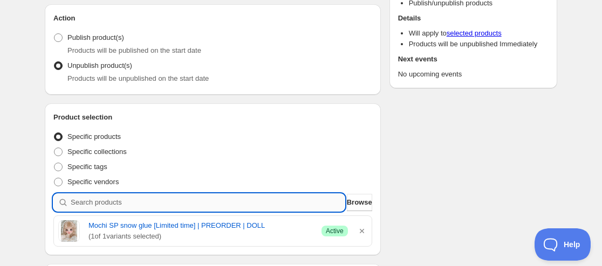
click at [120, 202] on input "search" at bounding box center [208, 202] width 274 height 17
paste input "search"
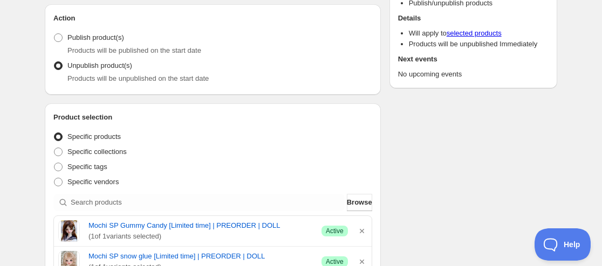
click at [121, 215] on div "Product selection Entity type Specific products Specific collections Specific t…" at bounding box center [212, 195] width 319 height 166
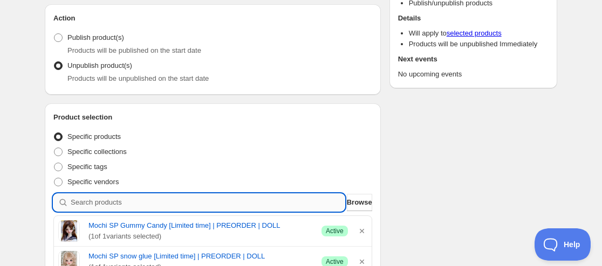
click at [125, 202] on input "search" at bounding box center [208, 202] width 274 height 17
paste input "search"
click at [119, 210] on input "search" at bounding box center [208, 202] width 274 height 17
paste input "search"
click at [136, 196] on input "search" at bounding box center [208, 202] width 274 height 17
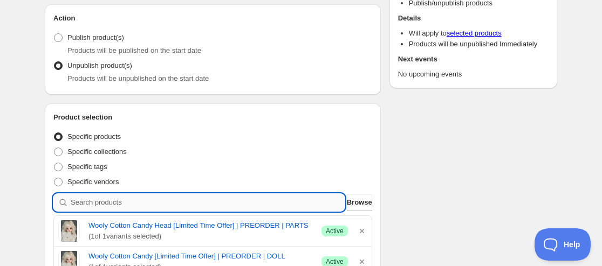
paste input "search"
click at [98, 208] on input "search" at bounding box center [208, 202] width 274 height 17
paste input "search"
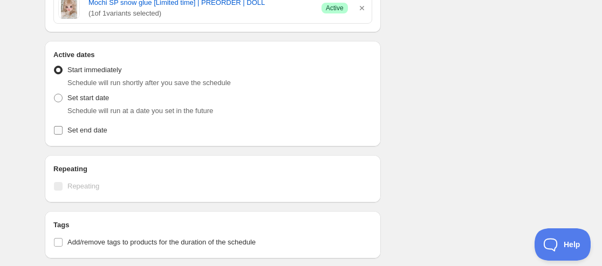
scroll to position [485, 0]
click at [108, 108] on span "Schedule will run at a date you set in the future" at bounding box center [140, 110] width 146 height 8
click at [64, 103] on label "Set start date" at bounding box center [81, 97] width 56 height 15
click at [54, 94] on input "Set start date" at bounding box center [54, 93] width 1 height 1
radio input "true"
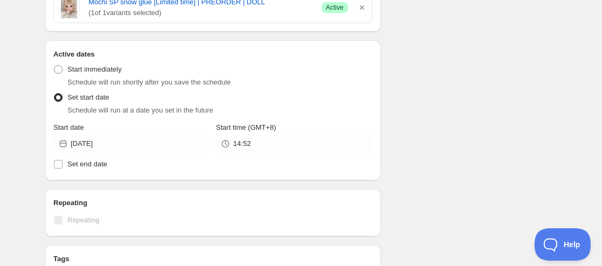
click at [61, 96] on span at bounding box center [58, 97] width 9 height 9
click at [54, 94] on input "Set start date" at bounding box center [54, 93] width 1 height 1
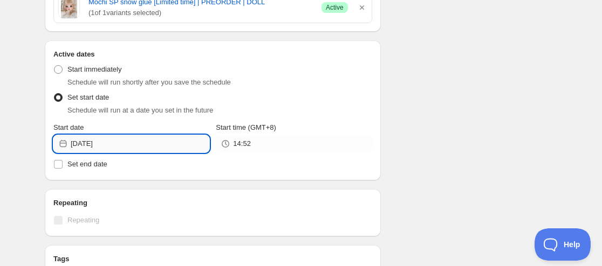
click at [107, 150] on input "[DATE]" at bounding box center [140, 143] width 139 height 17
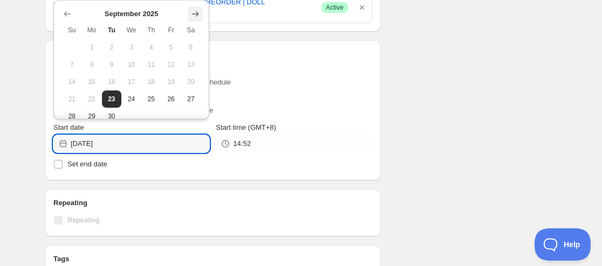
click at [193, 8] on button "Show next month, October 2025" at bounding box center [195, 13] width 15 height 15
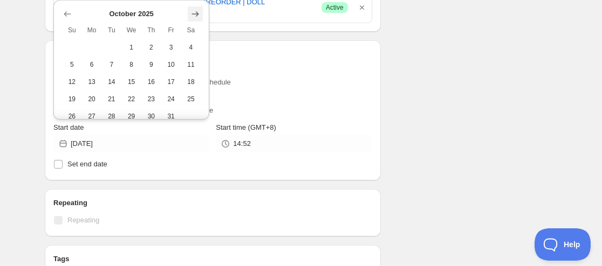
click at [193, 8] on button "Show next month, November 2025" at bounding box center [195, 13] width 15 height 15
click at [193, 8] on button "Show next month, December 2025" at bounding box center [195, 13] width 15 height 15
click at [152, 47] on span "4" at bounding box center [151, 47] width 11 height 9
type input "[DATE]"
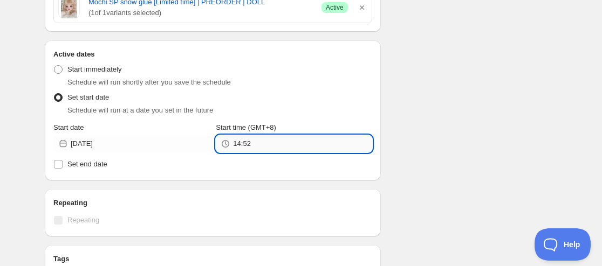
click at [249, 149] on input "14:52" at bounding box center [302, 143] width 139 height 17
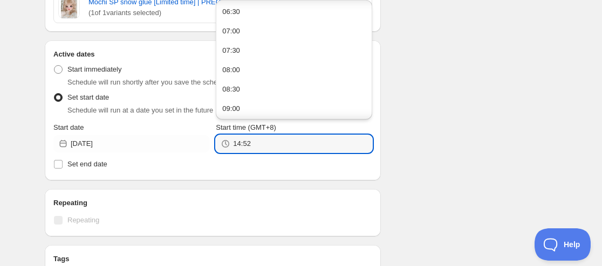
scroll to position [270, 0]
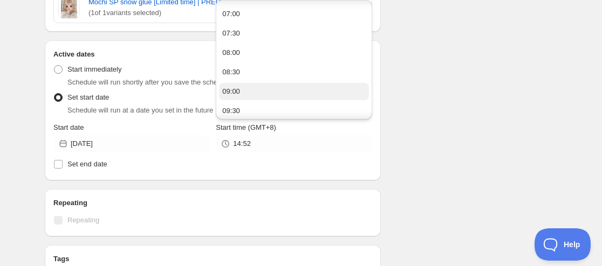
click at [248, 91] on button "09:00" at bounding box center [293, 91] width 149 height 17
type input "09:00"
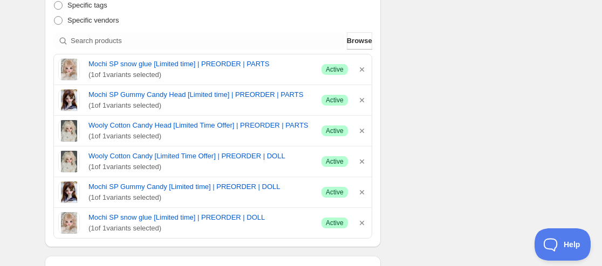
scroll to position [0, 0]
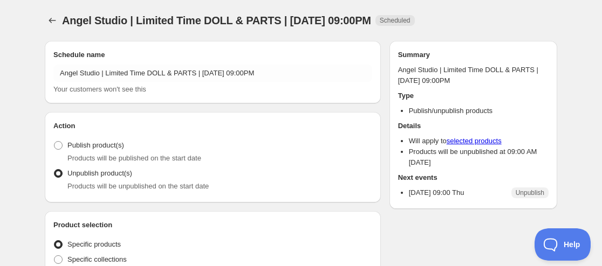
radio input "true"
type input "New schedule [DATE] 14:52"
type input "[DATE]"
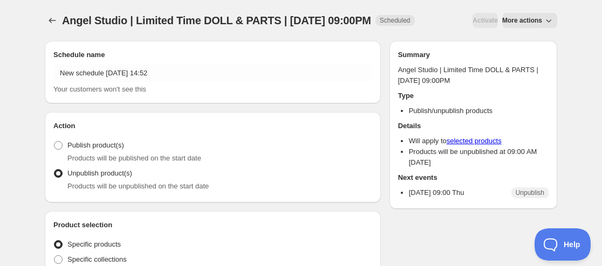
type input "14:52"
radio input "true"
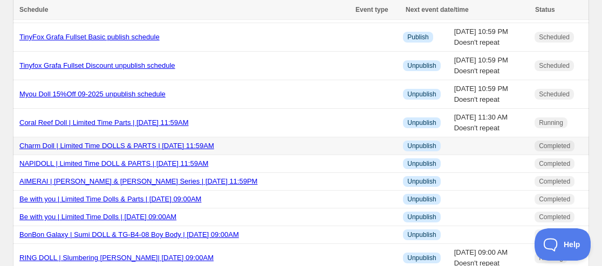
scroll to position [431, 0]
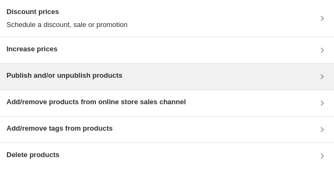
click at [68, 79] on h3 "Publish and/or unpublish products" at bounding box center [64, 75] width 116 height 11
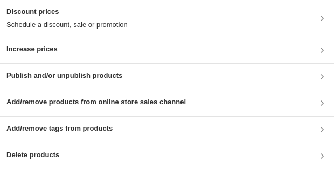
click at [50, 77] on h3 "Publish and/or unpublish products" at bounding box center [64, 75] width 116 height 11
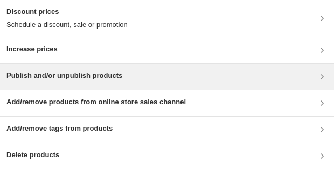
click at [84, 80] on h3 "Publish and/or unpublish products" at bounding box center [64, 75] width 116 height 11
click at [104, 72] on h3 "Publish and/or unpublish products" at bounding box center [64, 75] width 116 height 11
